Goal: Transaction & Acquisition: Purchase product/service

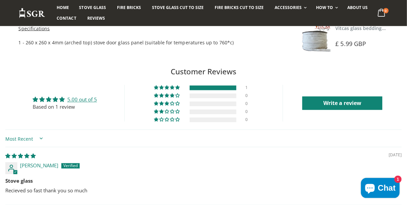
scroll to position [476, 0]
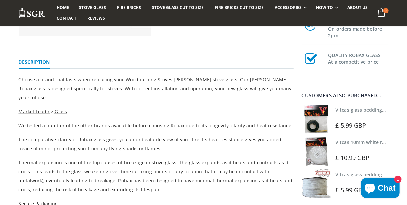
scroll to position [179, 0]
